Goal: Task Accomplishment & Management: Manage account settings

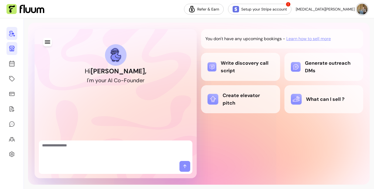
click at [6, 50] on link at bounding box center [11, 48] width 11 height 13
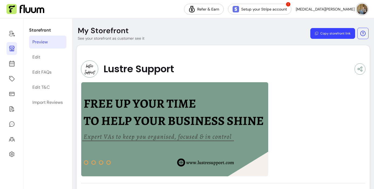
click at [44, 43] on div "Preview" at bounding box center [39, 42] width 15 height 6
click at [11, 63] on icon at bounding box center [11, 42] width 91 height 77
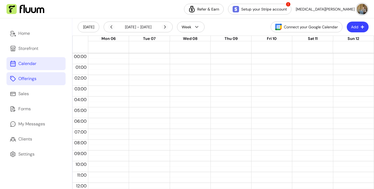
click at [33, 83] on link "Offerings" at bounding box center [35, 78] width 59 height 13
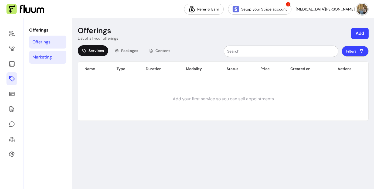
click at [49, 56] on div "Marketing" at bounding box center [41, 57] width 19 height 6
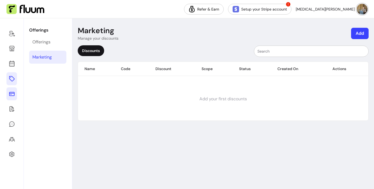
click at [16, 93] on link at bounding box center [11, 93] width 11 height 13
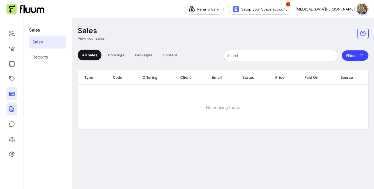
click at [12, 107] on icon at bounding box center [12, 109] width 6 height 6
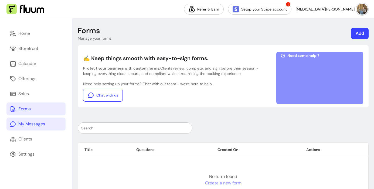
click at [40, 128] on link "My Messages" at bounding box center [35, 124] width 59 height 13
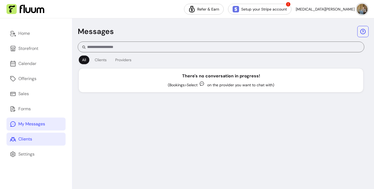
click at [29, 139] on div "Clients" at bounding box center [25, 139] width 14 height 6
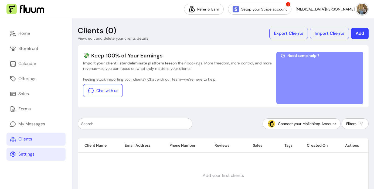
click at [33, 159] on link "Settings" at bounding box center [35, 154] width 59 height 13
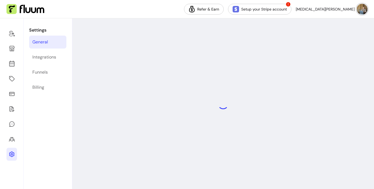
select select "**********"
select select "***"
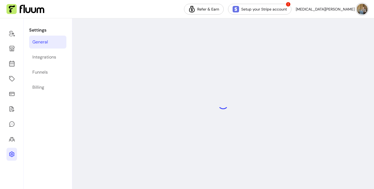
select select "***"
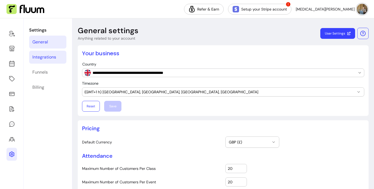
click at [45, 60] on div "Integrations" at bounding box center [44, 57] width 24 height 6
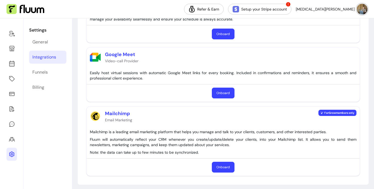
scroll to position [139, 0]
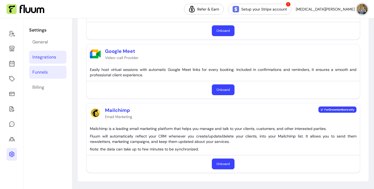
click at [46, 76] on link "Funnels" at bounding box center [47, 72] width 37 height 13
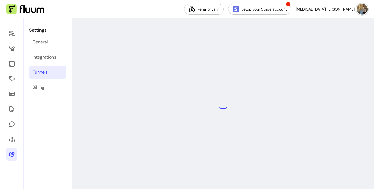
select select "**********"
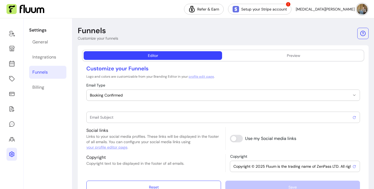
type input "Booking confirmed !"
click at [258, 60] on div "Editor Preview" at bounding box center [223, 56] width 282 height 12
click at [296, 57] on div "Preview" at bounding box center [293, 55] width 13 height 5
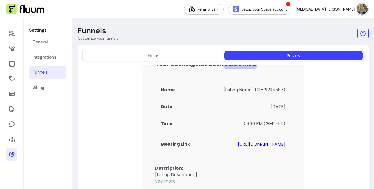
scroll to position [118, 0]
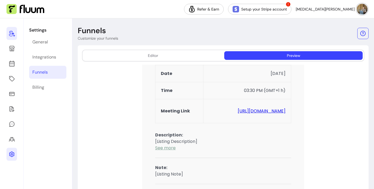
click at [10, 35] on icon at bounding box center [12, 33] width 6 height 6
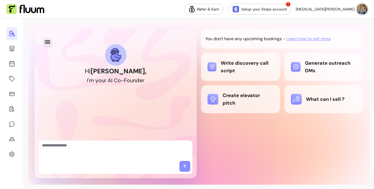
click at [46, 44] on icon "button" at bounding box center [47, 42] width 6 height 6
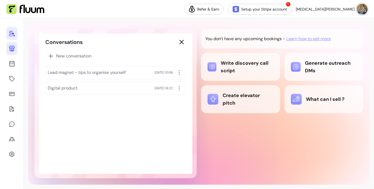
click at [11, 49] on icon at bounding box center [11, 48] width 5 height 5
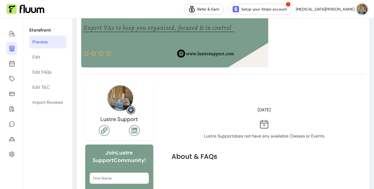
scroll to position [59, 0]
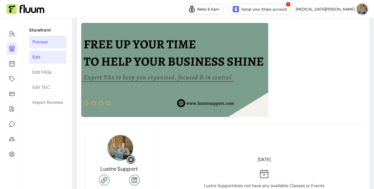
click at [34, 58] on div "Edit" at bounding box center [36, 57] width 8 height 6
